Goal: Task Accomplishment & Management: Manage account settings

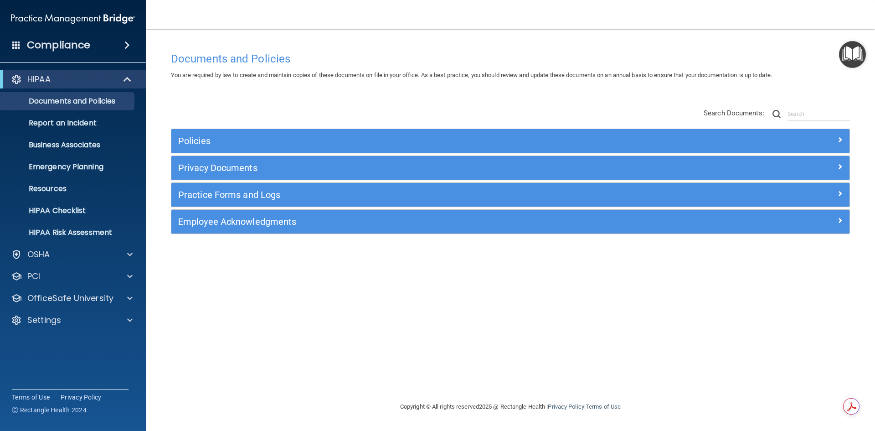
click at [253, 105] on div "Policies Select All (Unselect 0) Unselect All Print Selected (0) Acceptable Use…" at bounding box center [510, 171] width 693 height 145
click at [132, 319] on span at bounding box center [129, 319] width 5 height 11
drag, startPoint x: 51, startPoint y: 360, endPoint x: 62, endPoint y: 359, distance: 12.0
click at [51, 360] on p "My Users" at bounding box center [68, 363] width 124 height 9
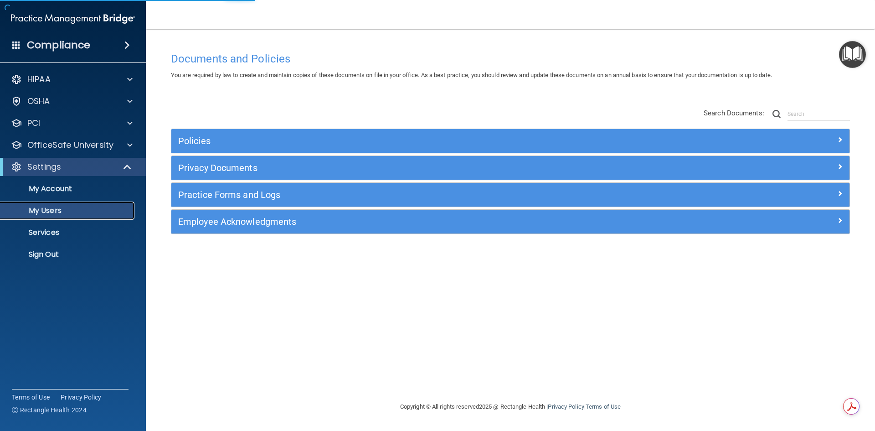
select select "20"
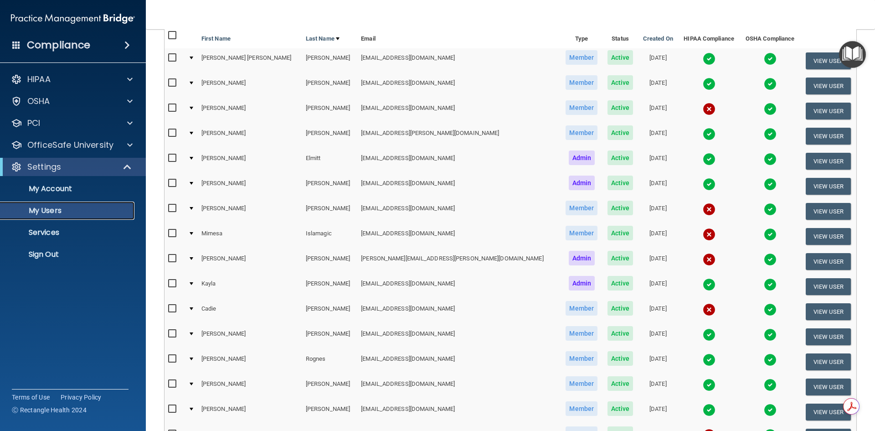
scroll to position [137, 0]
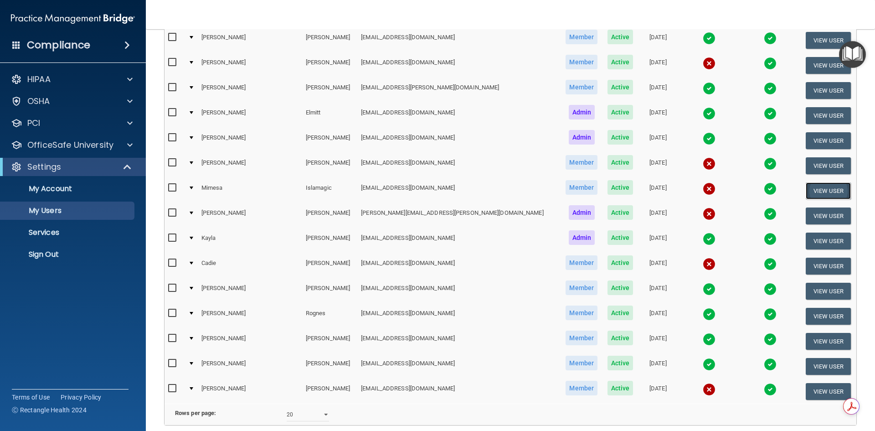
click at [807, 192] on button "View User" at bounding box center [828, 190] width 45 height 17
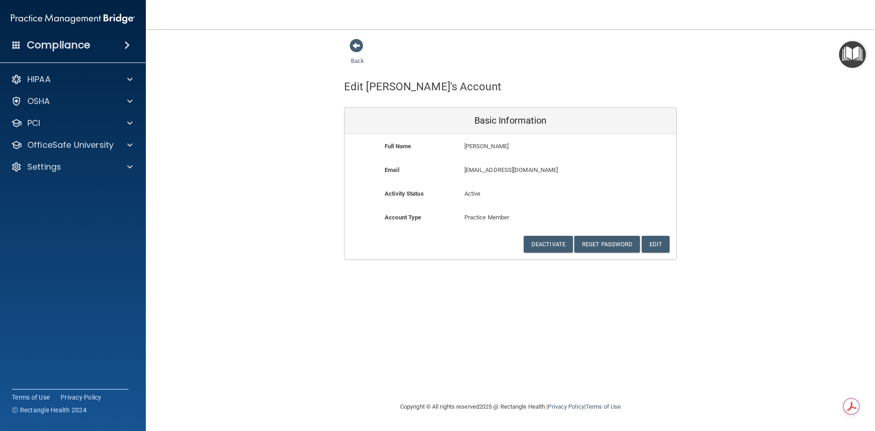
drag, startPoint x: 360, startPoint y: 40, endPoint x: 393, endPoint y: 46, distance: 33.5
click at [361, 40] on span at bounding box center [356, 46] width 14 height 14
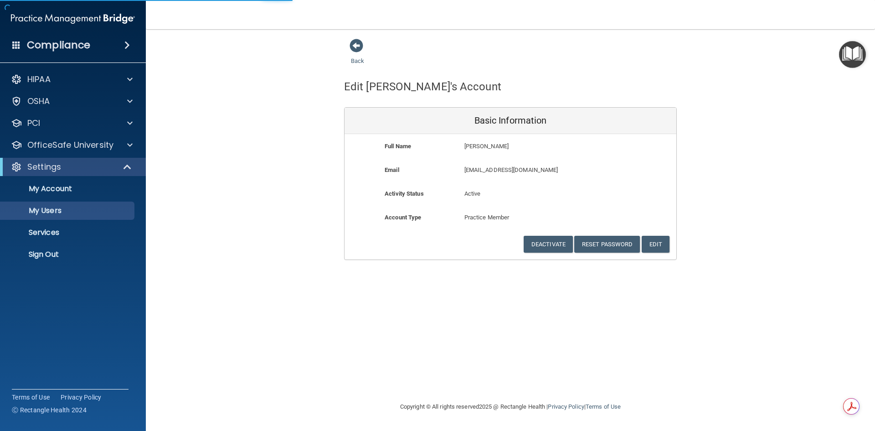
select select "20"
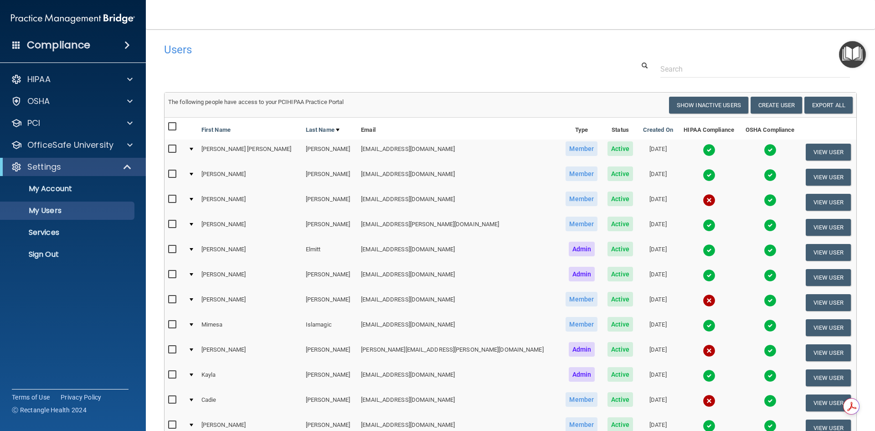
click at [482, 60] on div "Users" at bounding box center [363, 49] width 412 height 22
